Goal: Task Accomplishment & Management: Manage account settings

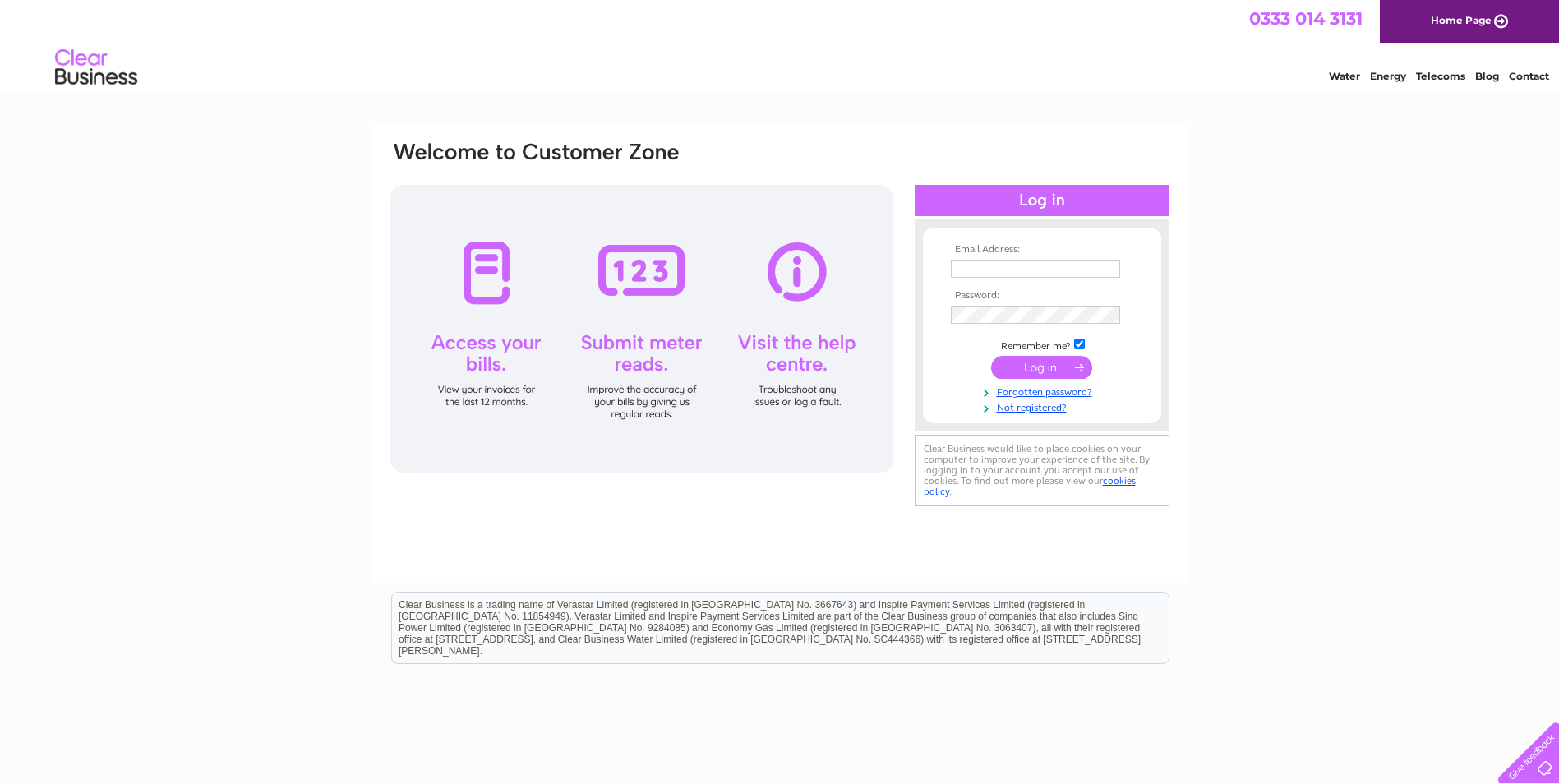
type input "susan@kinghornbodyshop.co.uk"
click at [1048, 362] on input "submit" at bounding box center [1041, 367] width 101 height 23
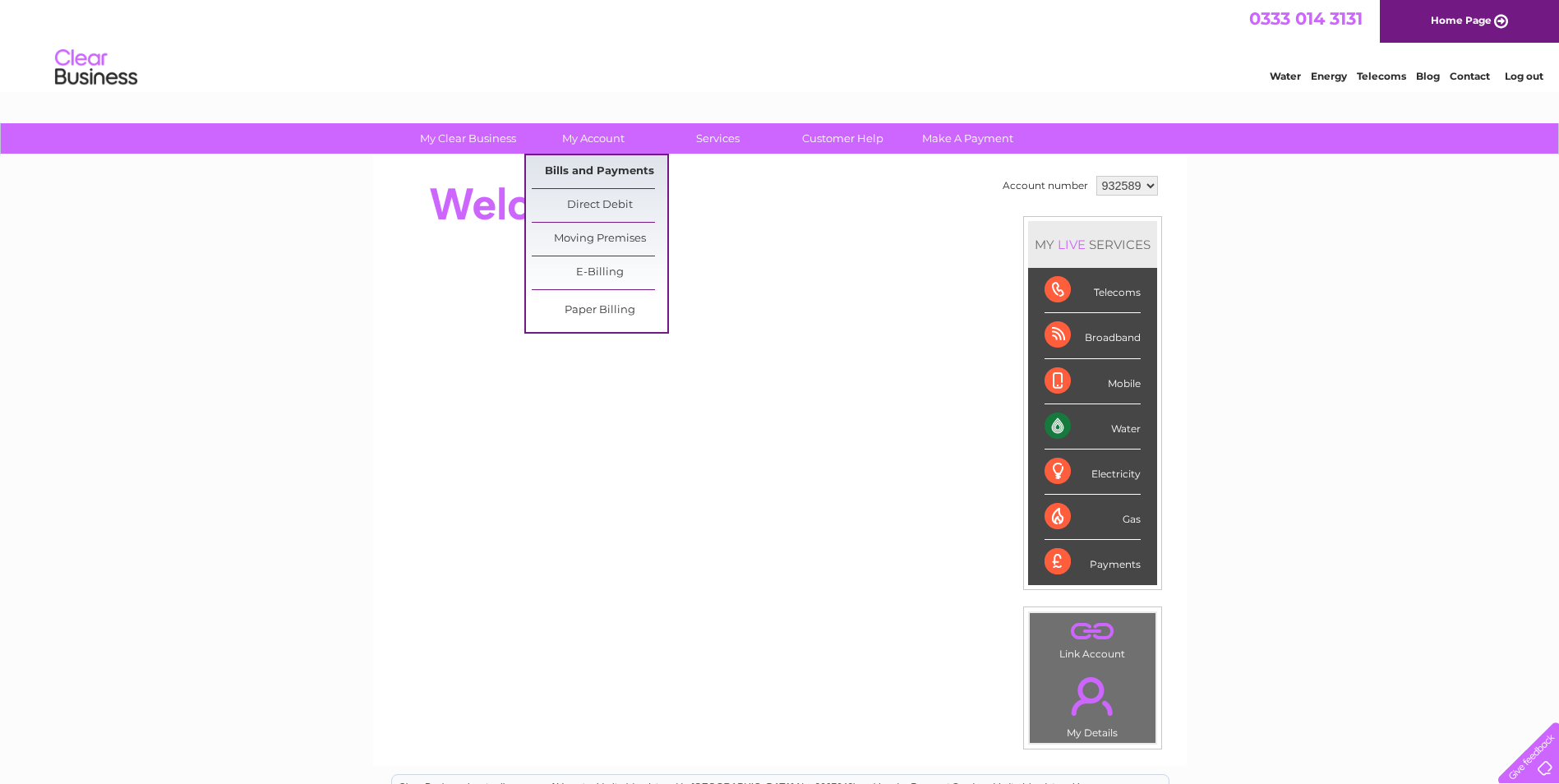
click at [585, 165] on link "Bills and Payments" at bounding box center [599, 172] width 136 height 33
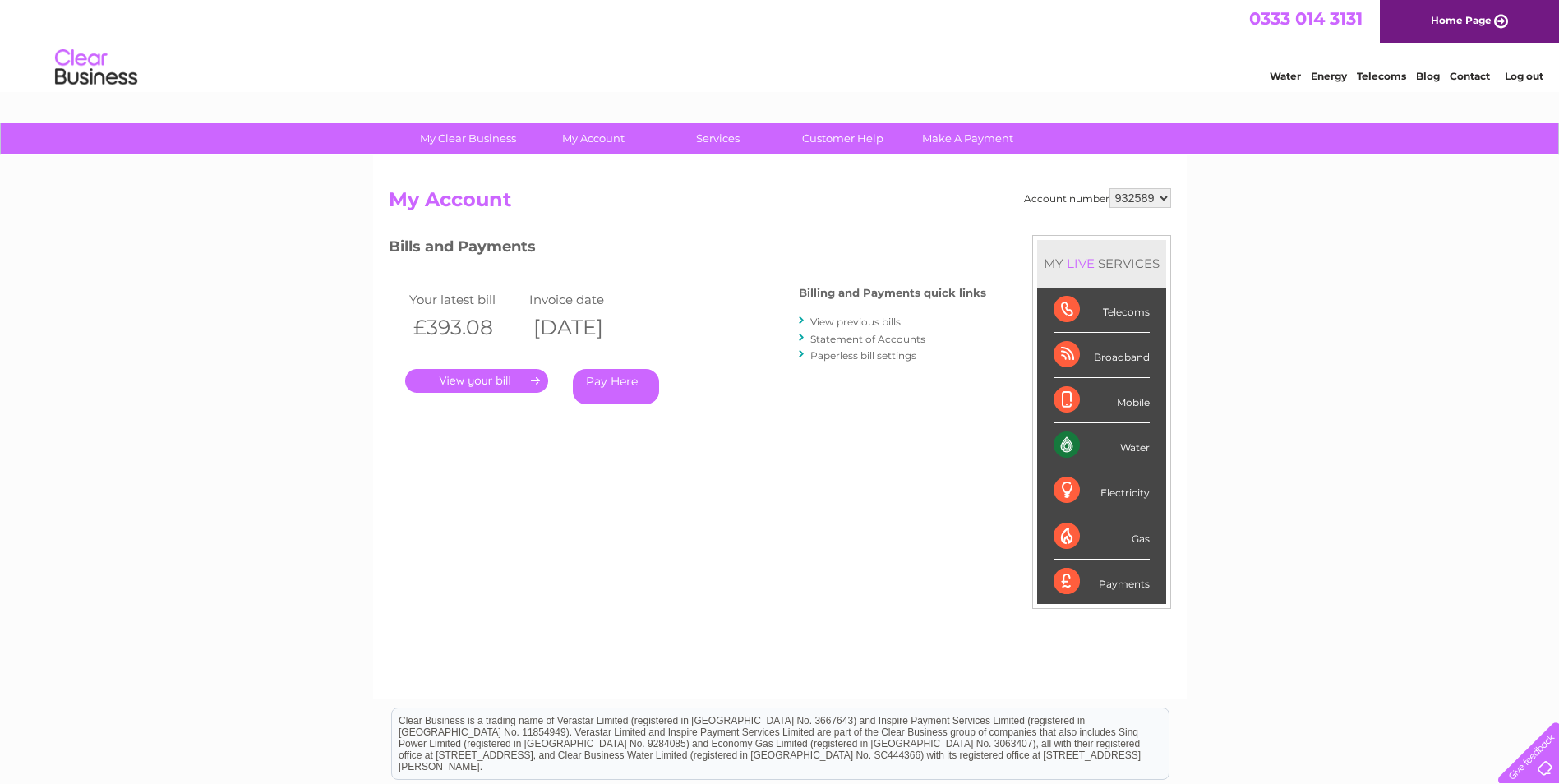
click at [469, 377] on link "." at bounding box center [477, 380] width 143 height 24
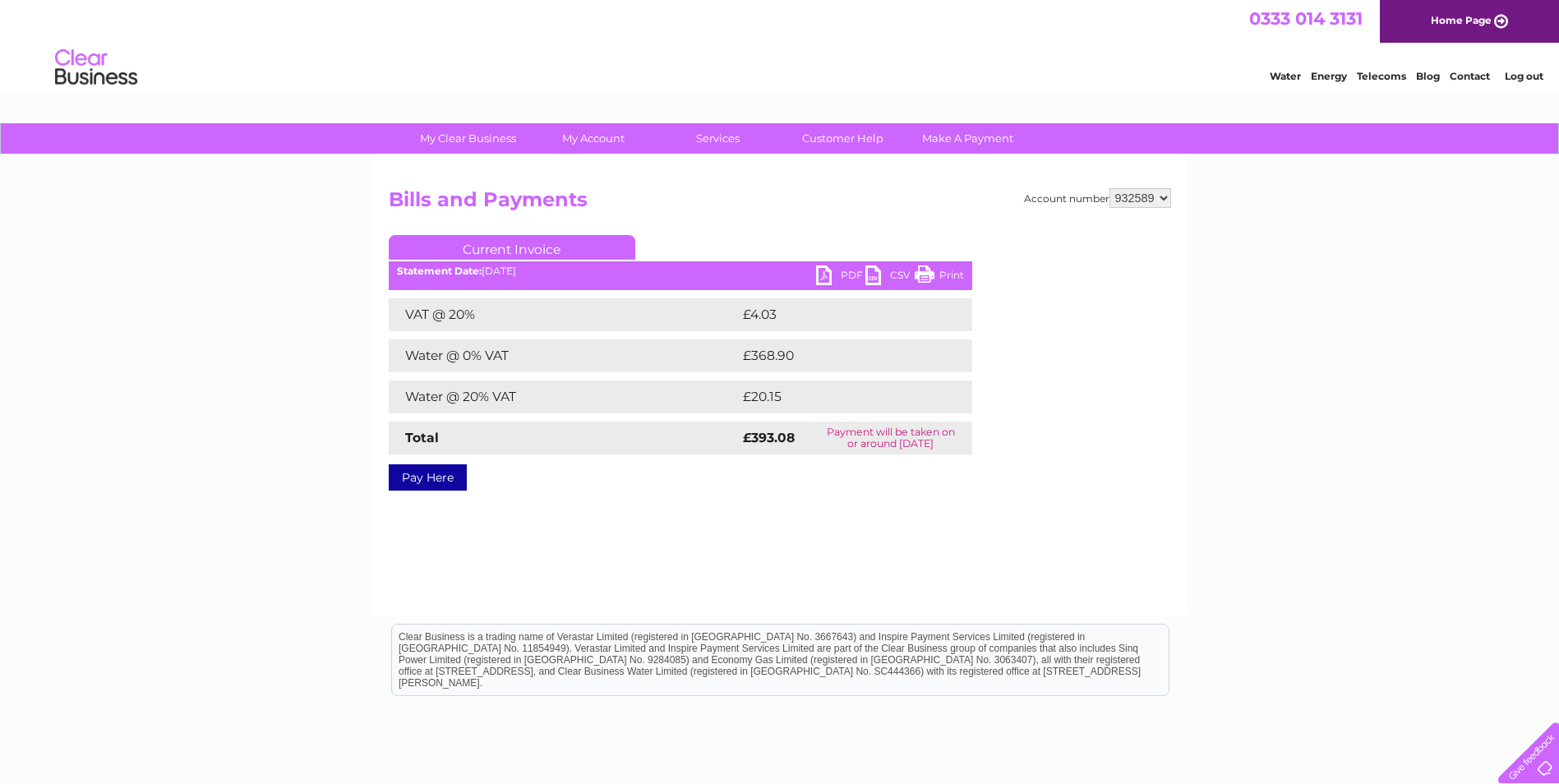
click at [841, 274] on link "PDF" at bounding box center [841, 277] width 49 height 24
